Goal: Navigation & Orientation: Understand site structure

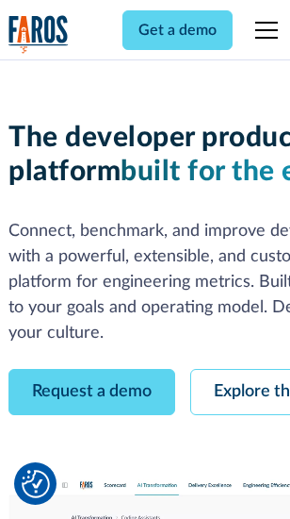
scroll to position [107, 0]
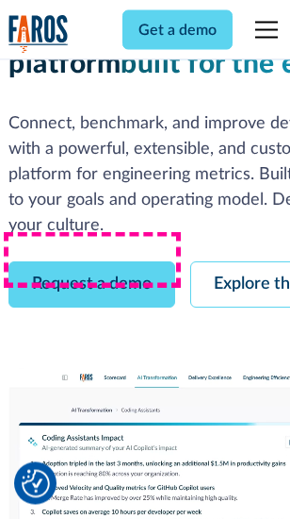
click at [92, 262] on link "Request a demo" at bounding box center [91, 285] width 167 height 46
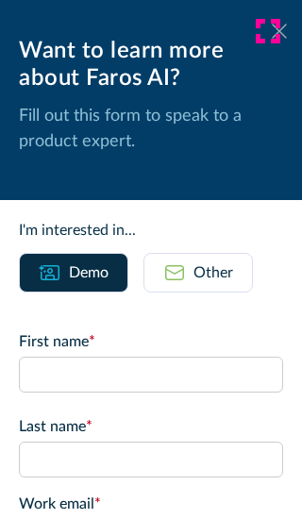
click at [272, 31] on icon at bounding box center [279, 31] width 15 height 14
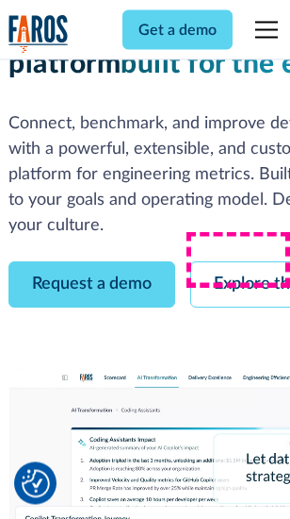
click at [246, 262] on link "Explore the platform" at bounding box center [290, 285] width 201 height 46
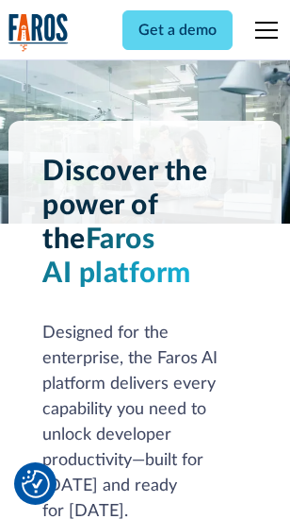
scroll to position [14367, 0]
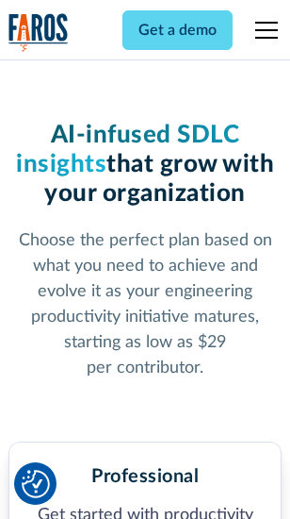
scroll to position [2990, 0]
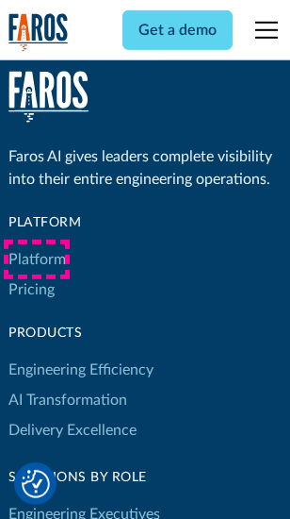
click at [37, 259] on link "Platform" at bounding box center [37, 259] width 58 height 30
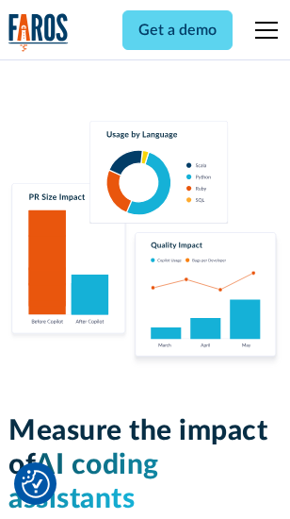
scroll to position [11774, 0]
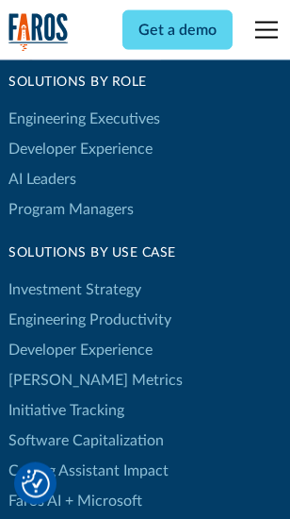
click at [57, 365] on link "[PERSON_NAME] Metrics" at bounding box center [95, 380] width 174 height 30
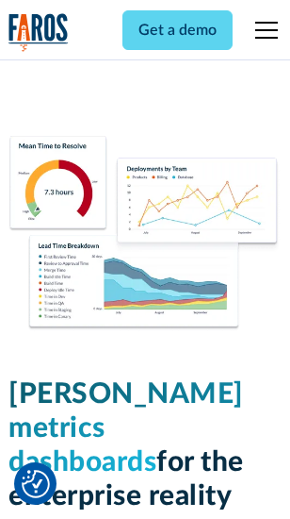
scroll to position [8350, 0]
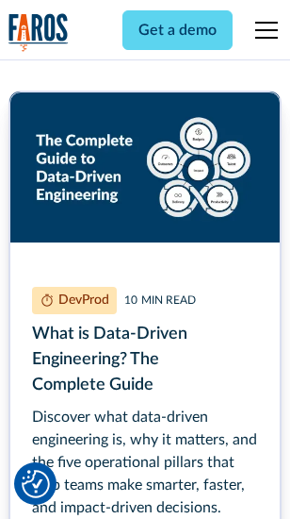
scroll to position [8568, 0]
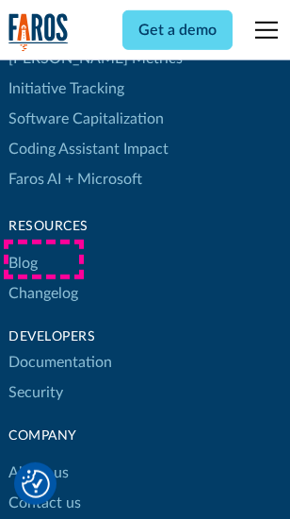
click at [43, 278] on link "Changelog" at bounding box center [43, 293] width 70 height 30
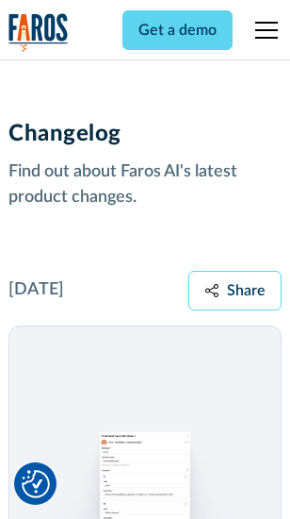
scroll to position [23127, 0]
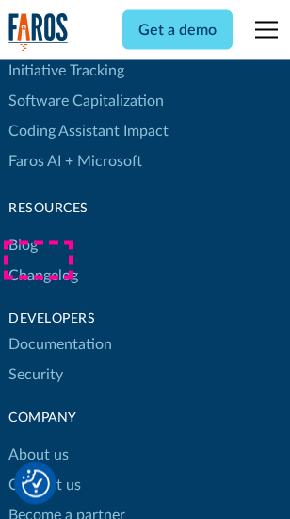
click at [38, 440] on link "About us" at bounding box center [38, 455] width 60 height 30
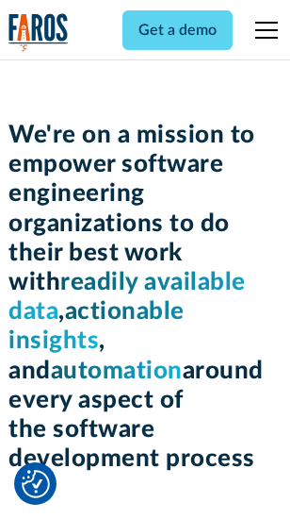
scroll to position [6522, 0]
